Goal: Task Accomplishment & Management: Manage account settings

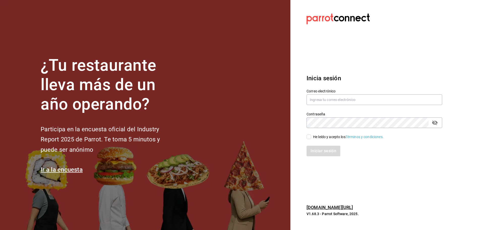
click at [311, 135] on span "He leído y acepto los Términos y condiciones." at bounding box center [347, 136] width 73 height 5
click at [311, 135] on input "He leído y acepto los Términos y condiciones." at bounding box center [308, 136] width 5 height 5
checkbox input "true"
click at [333, 102] on input "text" at bounding box center [374, 99] width 136 height 11
type input "[EMAIL_ADDRESS][DOMAIN_NAME]"
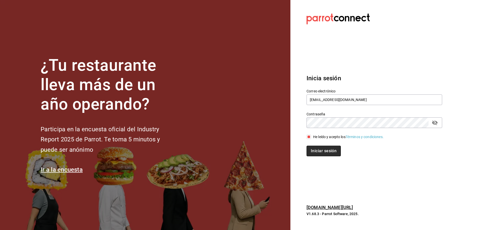
click at [334, 149] on button "Iniciar sesión" at bounding box center [323, 150] width 34 height 11
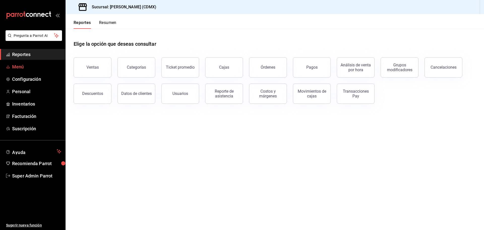
click at [27, 65] on span "Menú" at bounding box center [36, 66] width 49 height 7
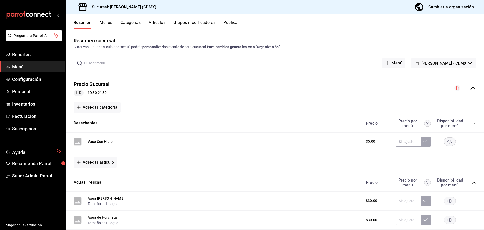
scroll to position [199, 0]
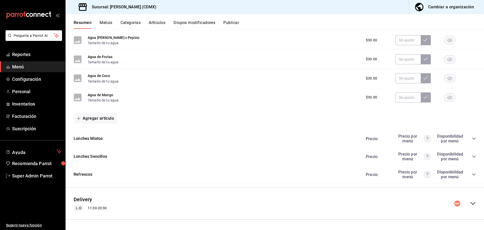
click at [465, 204] on div "collapse-menu-row" at bounding box center [465, 203] width 22 height 6
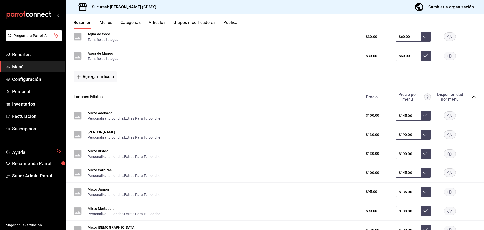
scroll to position [501, 0]
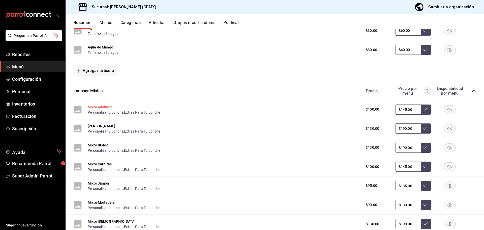
click at [91, 107] on button "Mixto Adobada" at bounding box center [100, 106] width 25 height 5
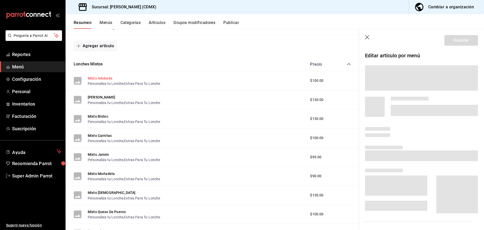
scroll to position [476, 0]
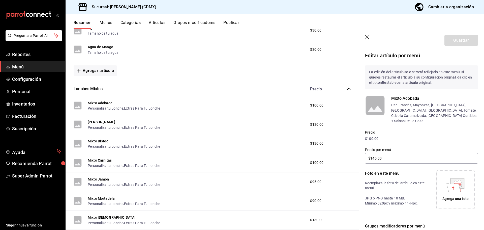
click at [376, 104] on rect at bounding box center [375, 105] width 20 height 20
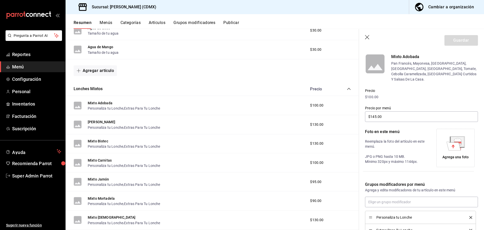
scroll to position [76, 0]
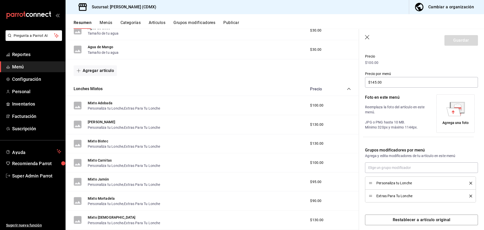
click at [455, 109] on icon at bounding box center [453, 111] width 14 height 9
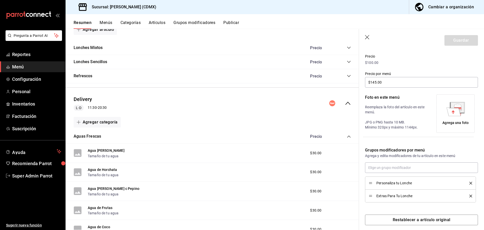
scroll to position [277, 0]
